Goal: Task Accomplishment & Management: Manage account settings

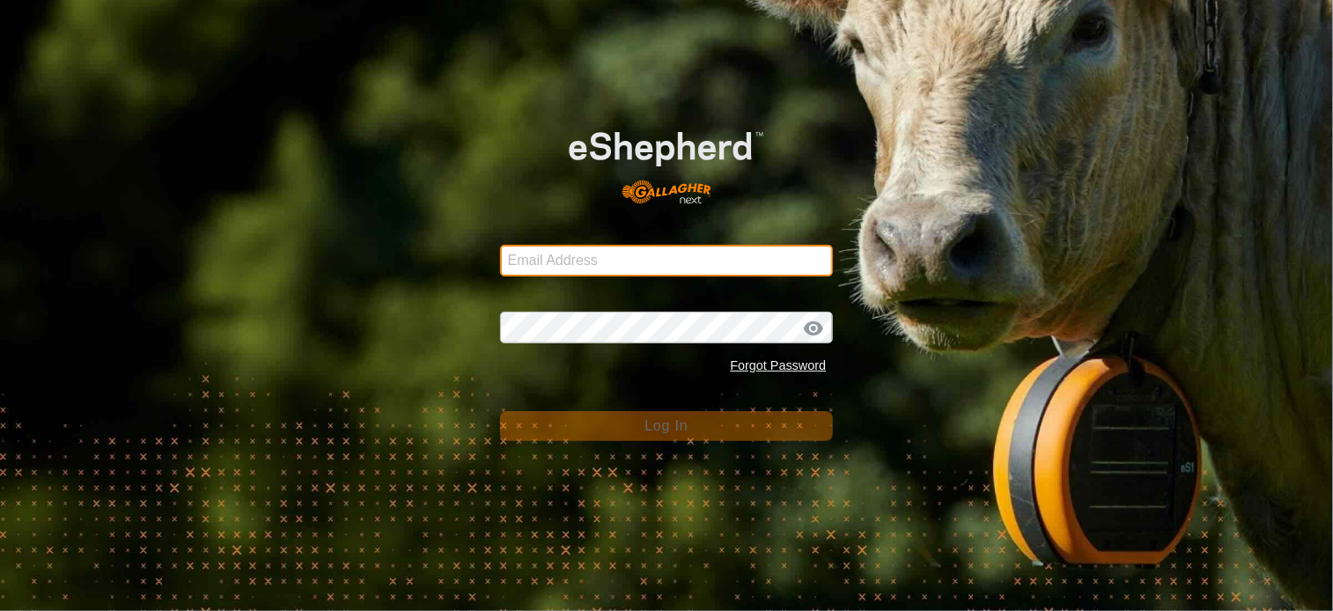
type input "[PERSON_NAME][EMAIL_ADDRESS][DOMAIN_NAME]"
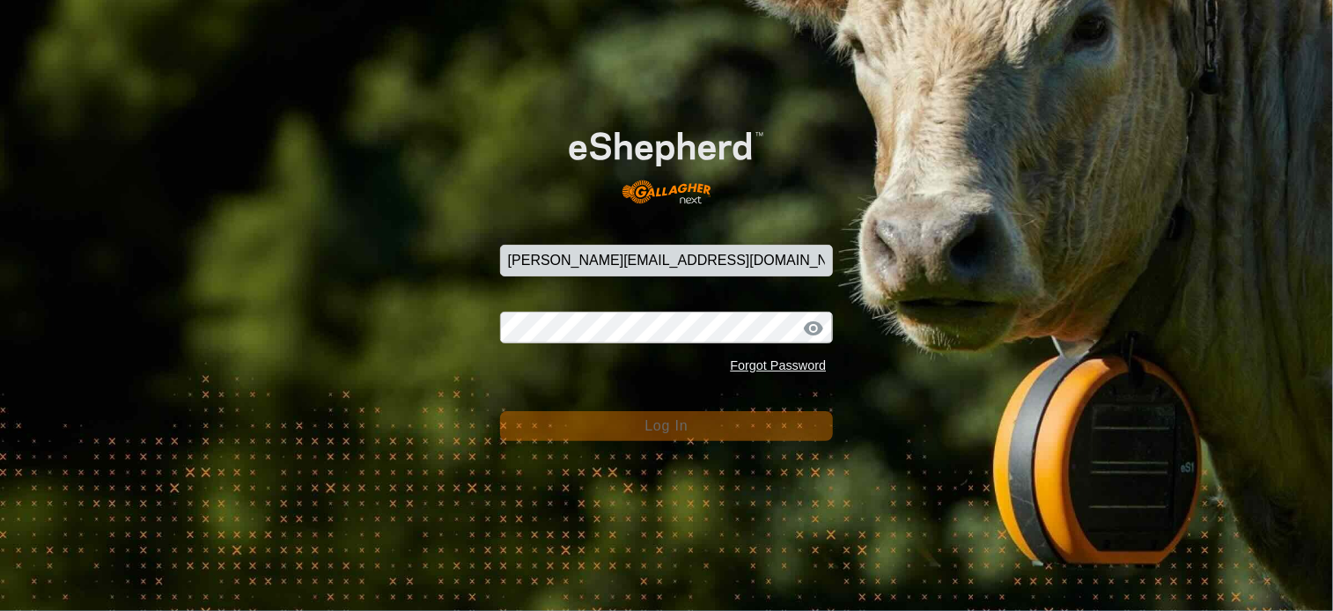
click at [636, 424] on button "Log In" at bounding box center [667, 426] width 334 height 30
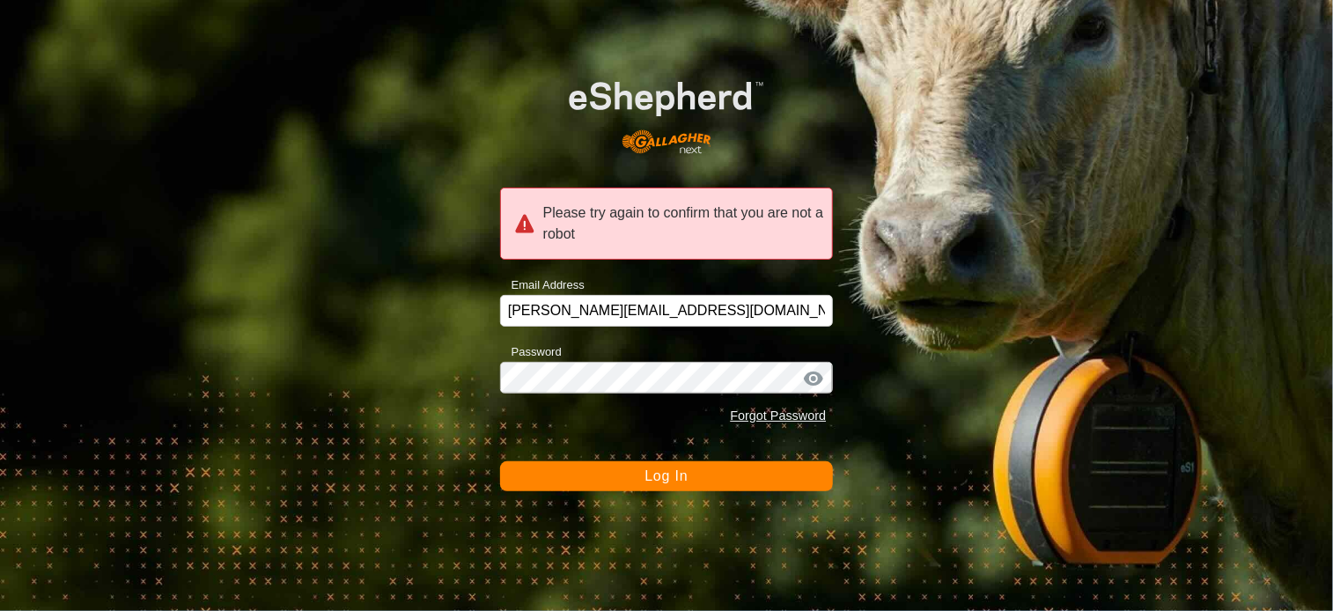
click at [653, 476] on span "Log In" at bounding box center [666, 476] width 43 height 15
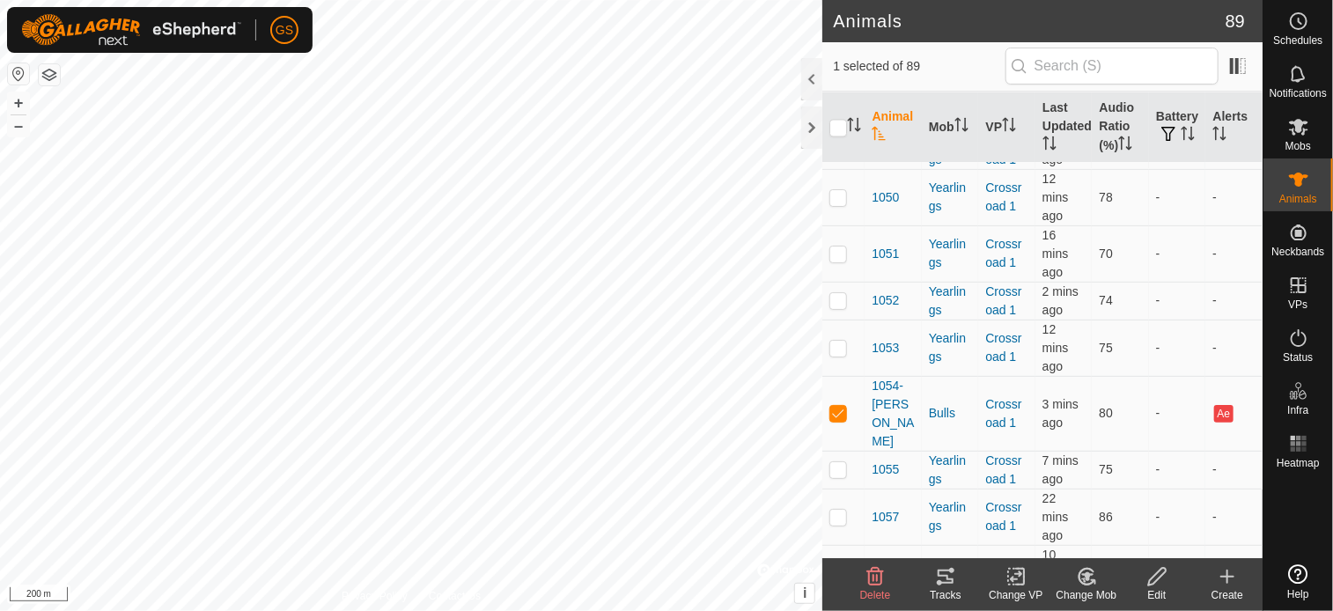
scroll to position [1937, 0]
